Goal: Navigation & Orientation: Find specific page/section

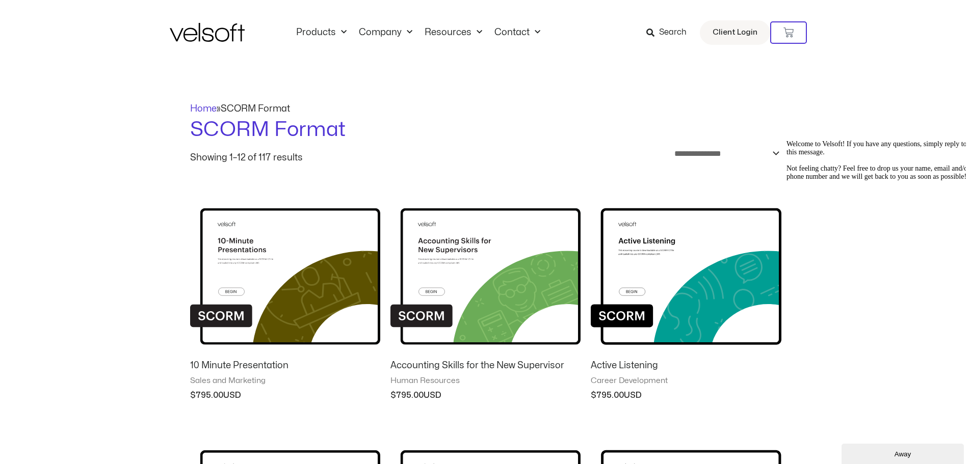
click at [912, 457] on div "Away" at bounding box center [902, 455] width 107 height 8
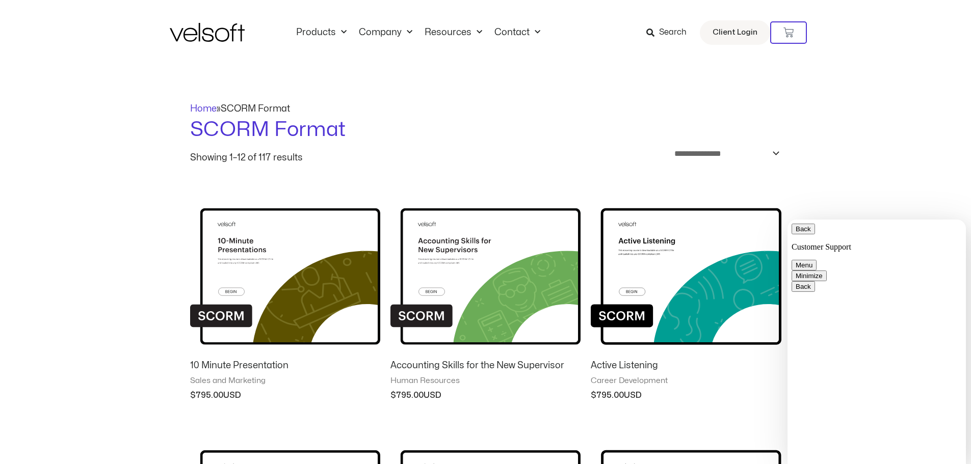
click at [221, 30] on img at bounding box center [207, 32] width 75 height 19
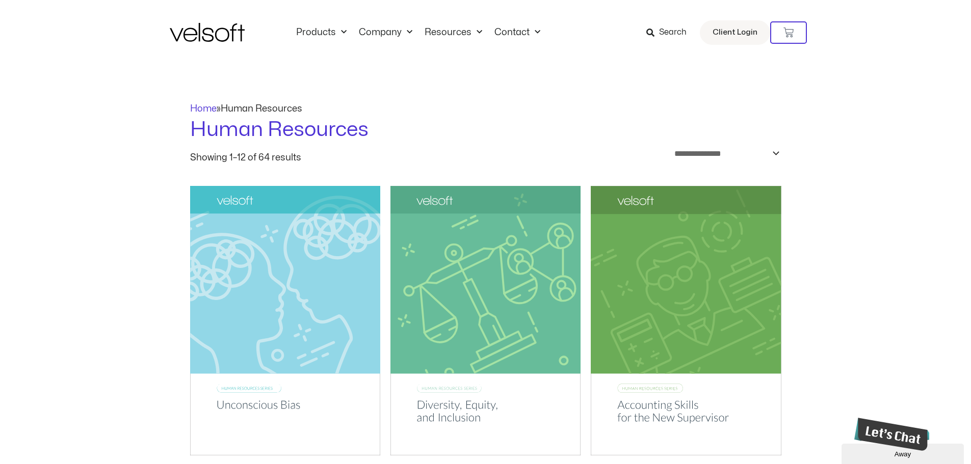
click at [208, 35] on img at bounding box center [207, 32] width 75 height 19
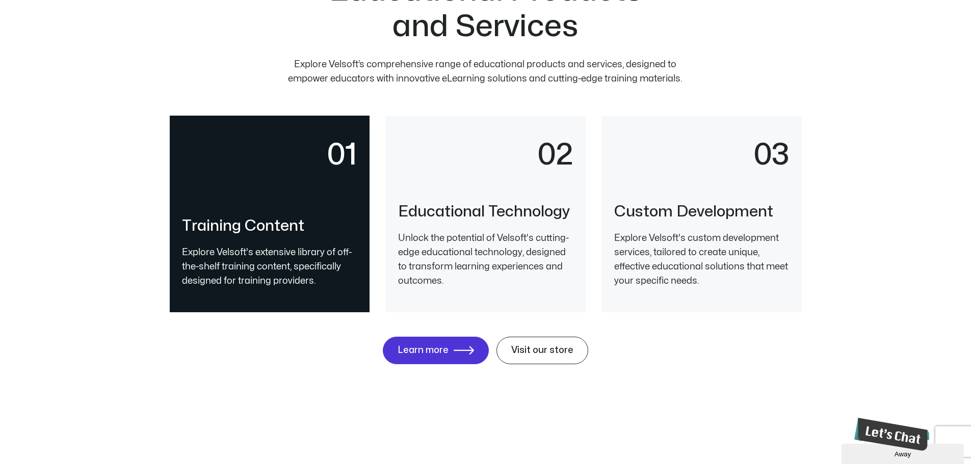
scroll to position [2141, 0]
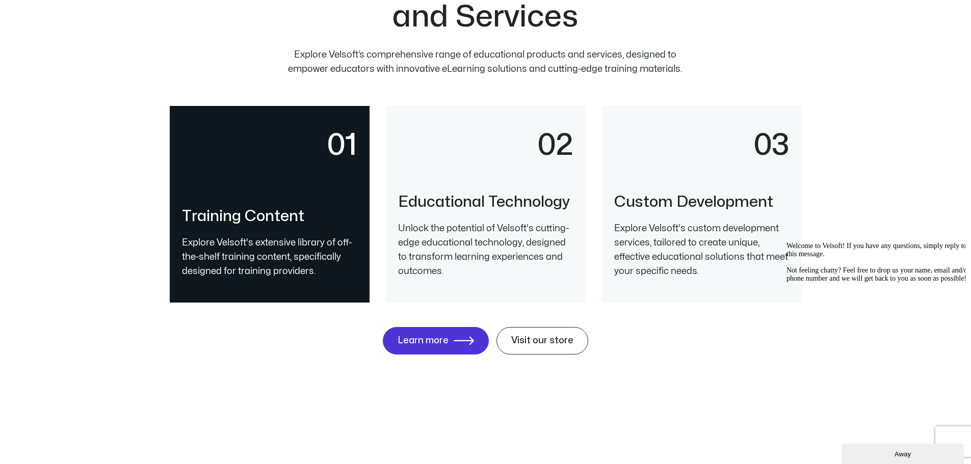
click at [464, 177] on div "02" at bounding box center [485, 161] width 175 height 63
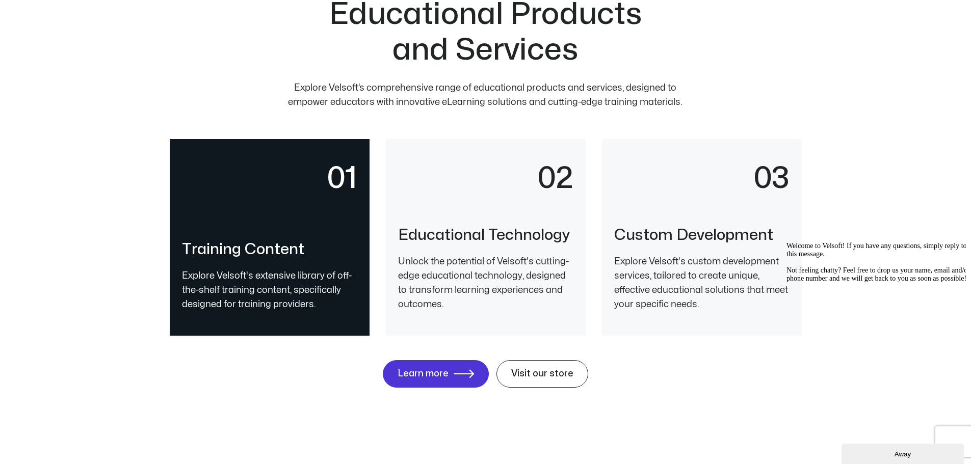
scroll to position [2090, 0]
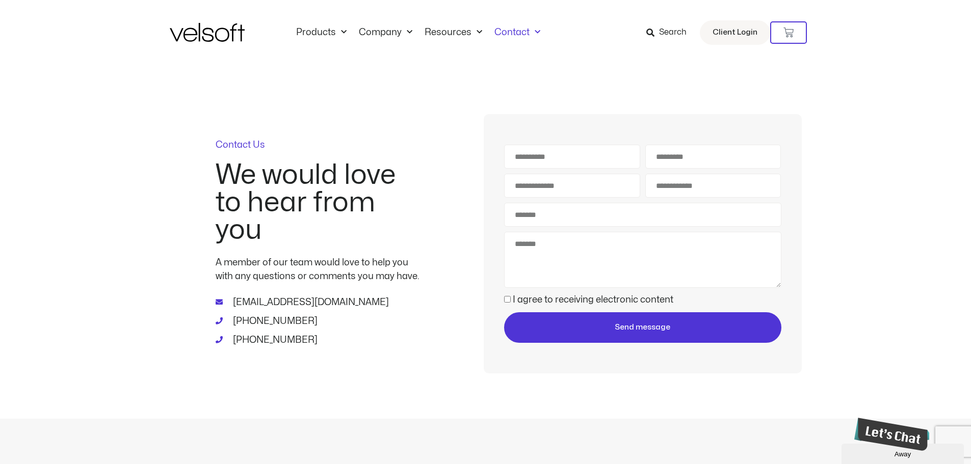
click at [881, 456] on div "Away" at bounding box center [902, 455] width 107 height 8
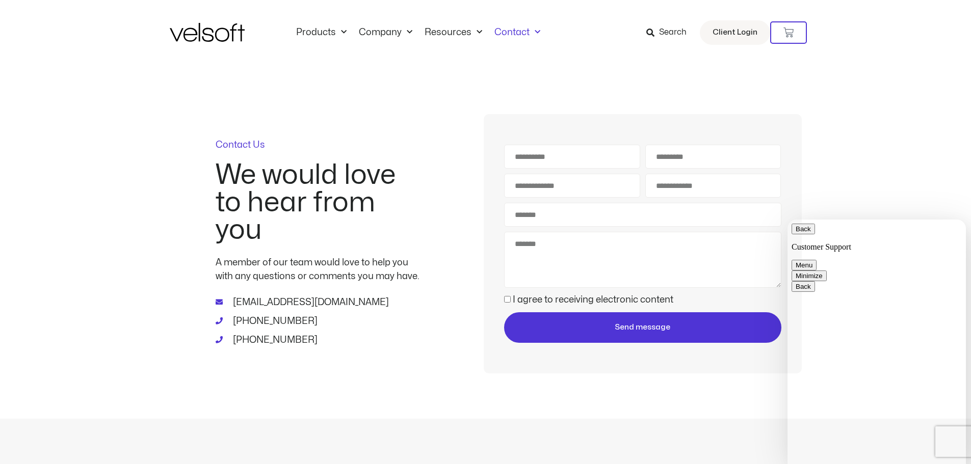
drag, startPoint x: 212, startPoint y: 35, endPoint x: 208, endPoint y: 24, distance: 11.0
click at [212, 33] on img at bounding box center [207, 32] width 75 height 19
